Goal: Find contact information: Find contact information

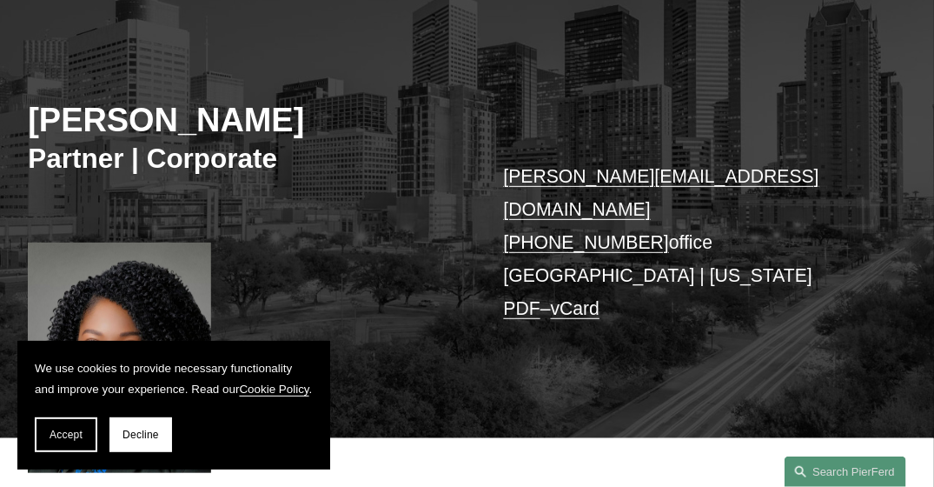
scroll to position [184, 0]
click at [628, 177] on link "priscilla.arthus@pierferd.com" at bounding box center [661, 192] width 315 height 53
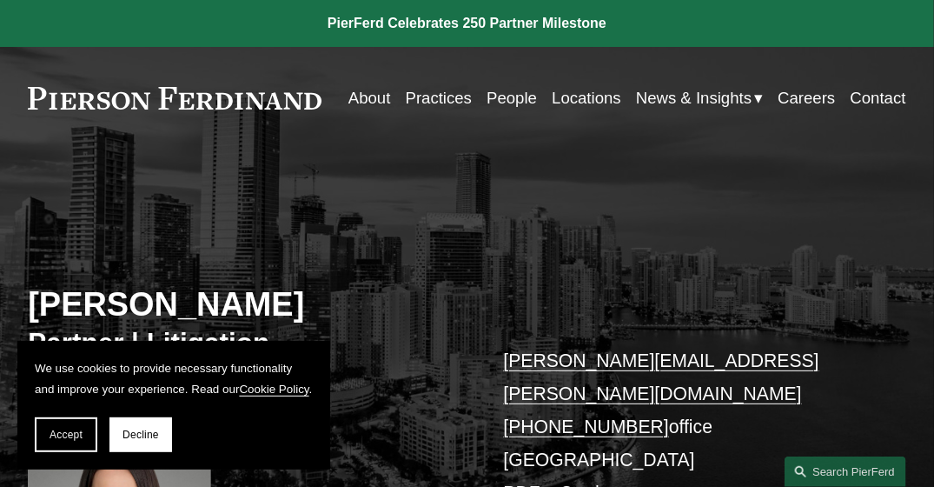
click at [593, 360] on link "[PERSON_NAME][EMAIL_ADDRESS][PERSON_NAME][DOMAIN_NAME]" at bounding box center [661, 376] width 315 height 53
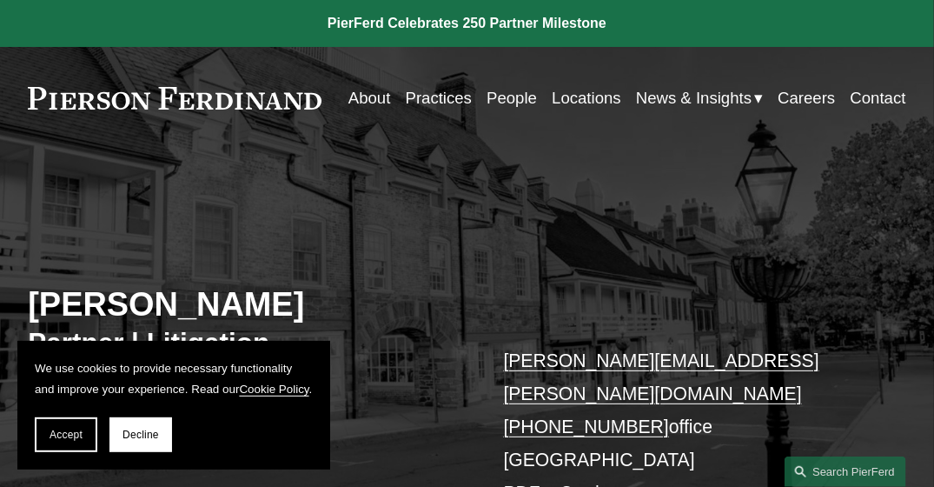
click at [556, 361] on link "thomas.ogrady@pierferd.com" at bounding box center [661, 376] width 315 height 53
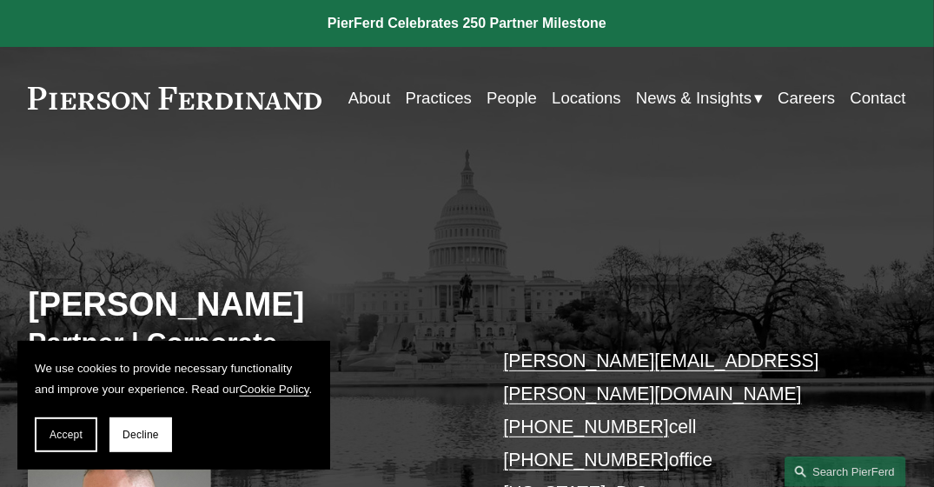
click at [586, 361] on link "tom.vincent@pierferd.com" at bounding box center [661, 376] width 315 height 53
